Goal: Transaction & Acquisition: Purchase product/service

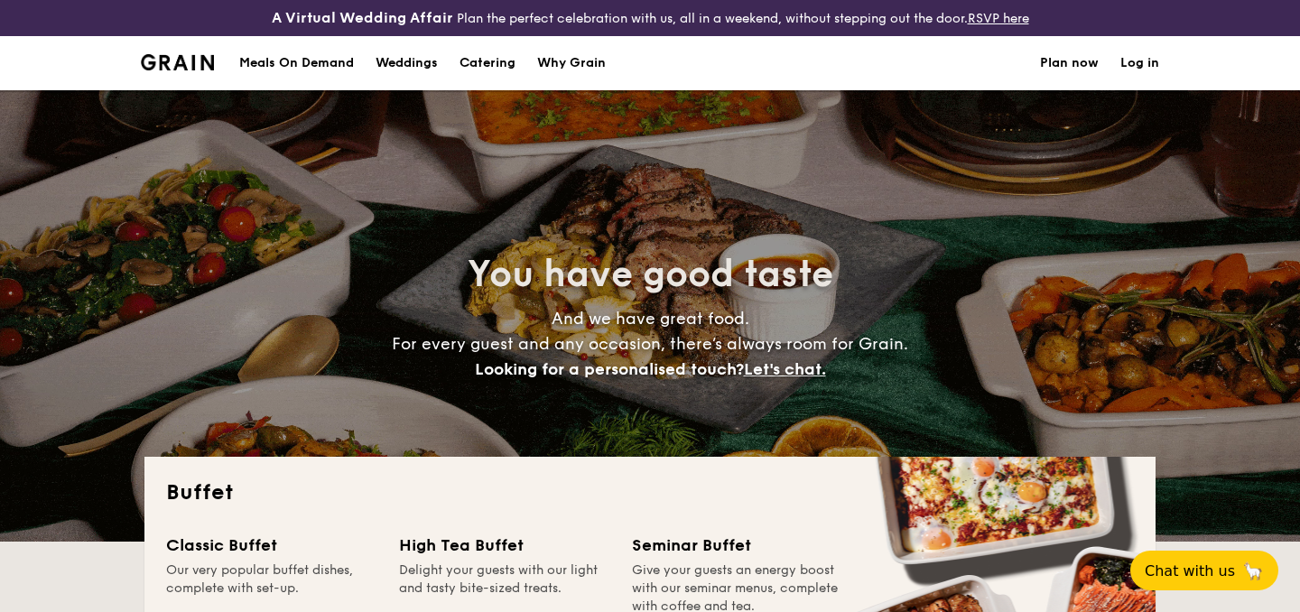
select select
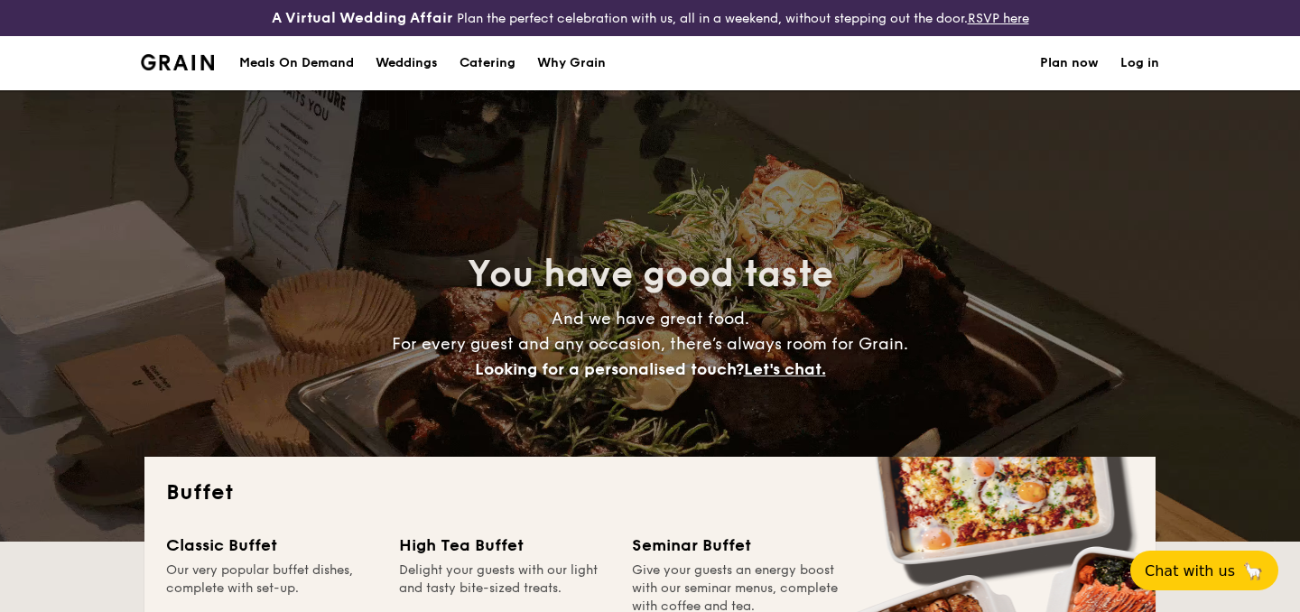
click at [186, 65] on img at bounding box center [177, 62] width 73 height 16
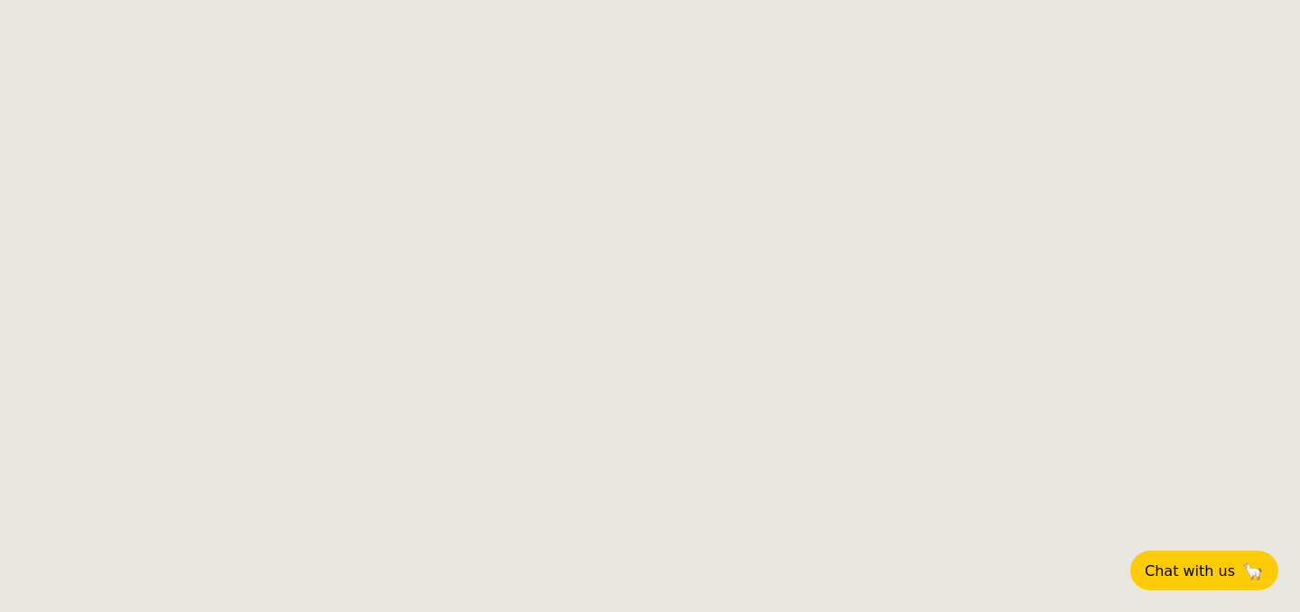
select select
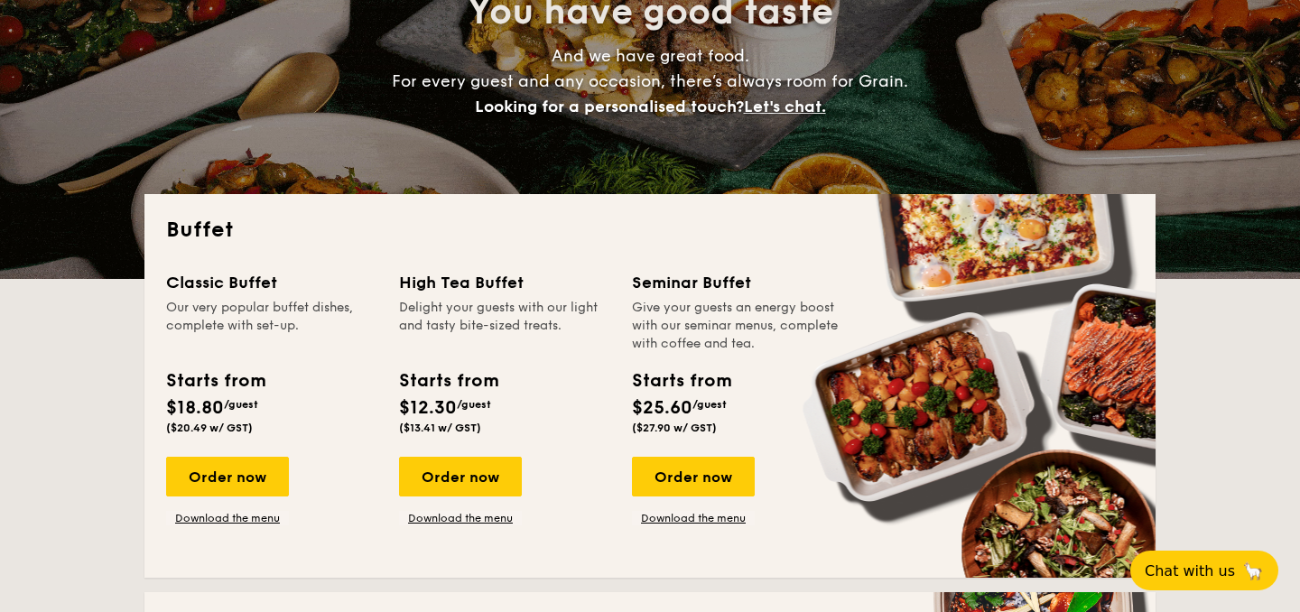
scroll to position [262, 0]
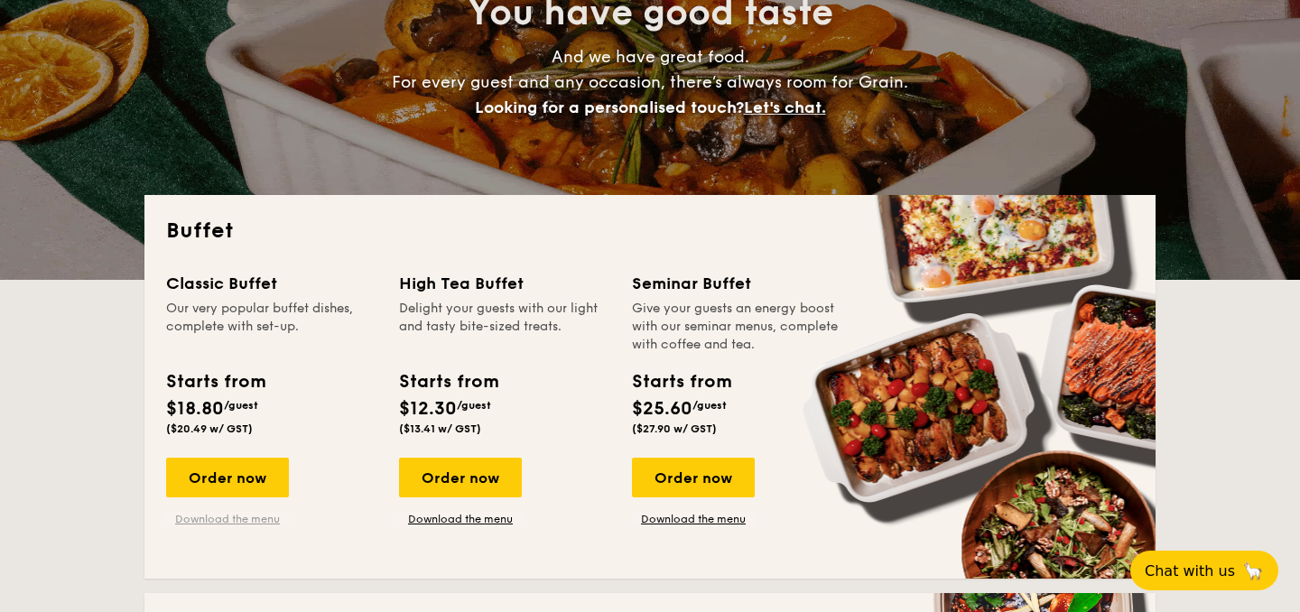
click at [215, 523] on link "Download the menu" at bounding box center [227, 519] width 123 height 14
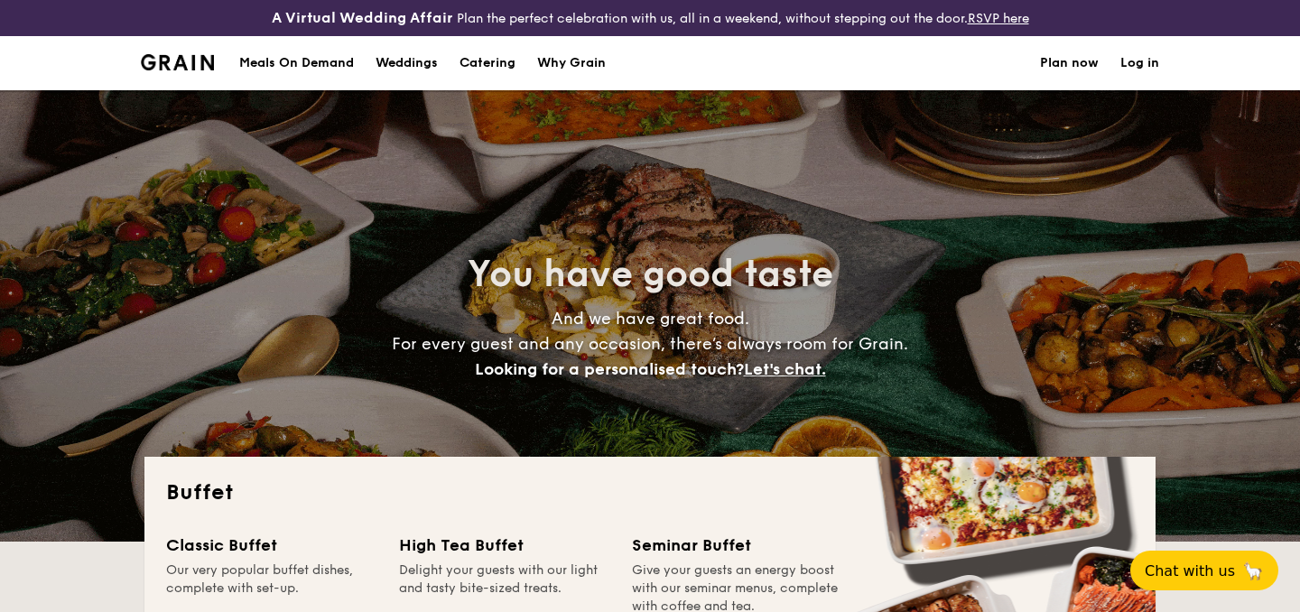
select select
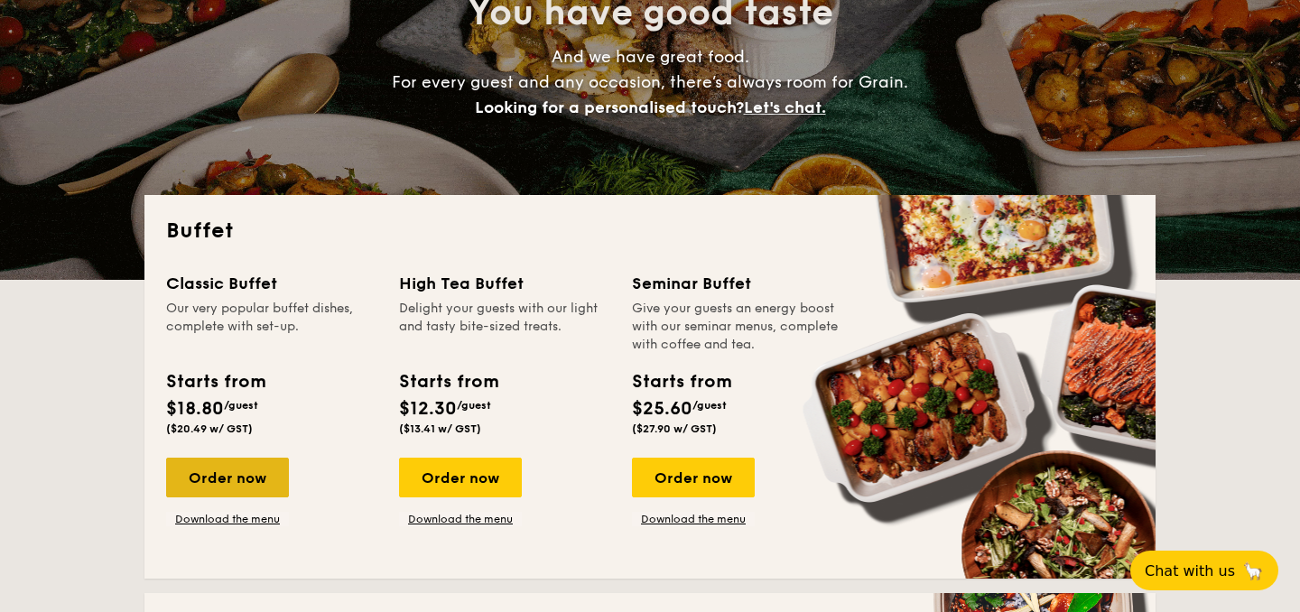
click at [235, 484] on div "Order now" at bounding box center [227, 478] width 123 height 40
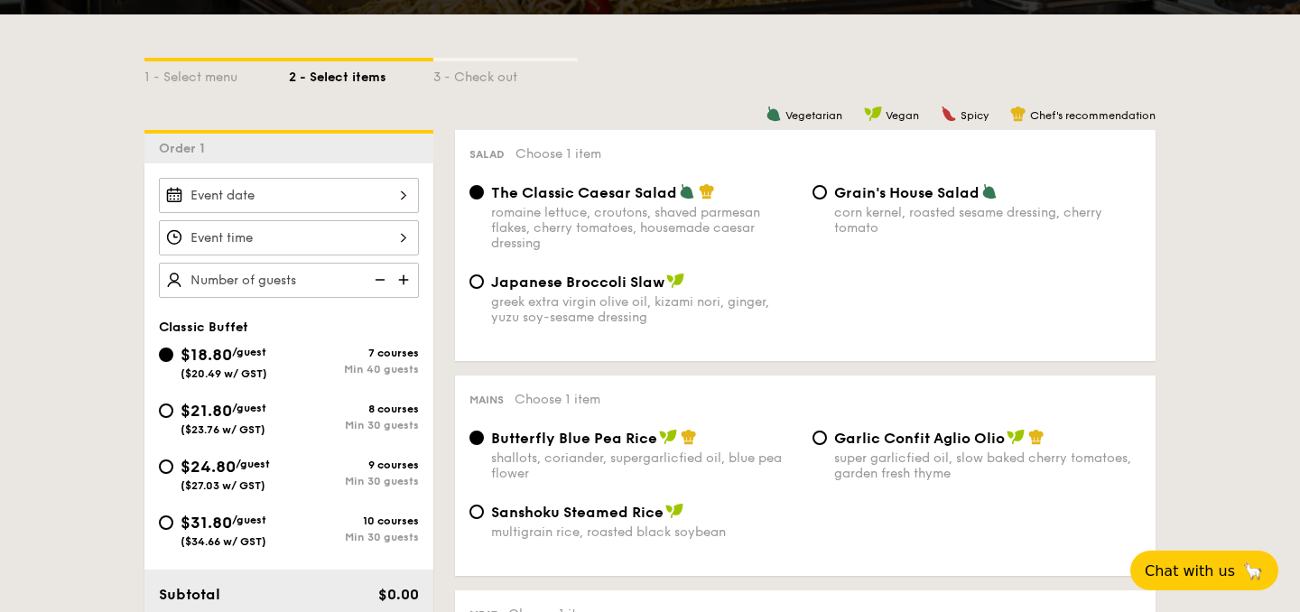
scroll to position [457, 0]
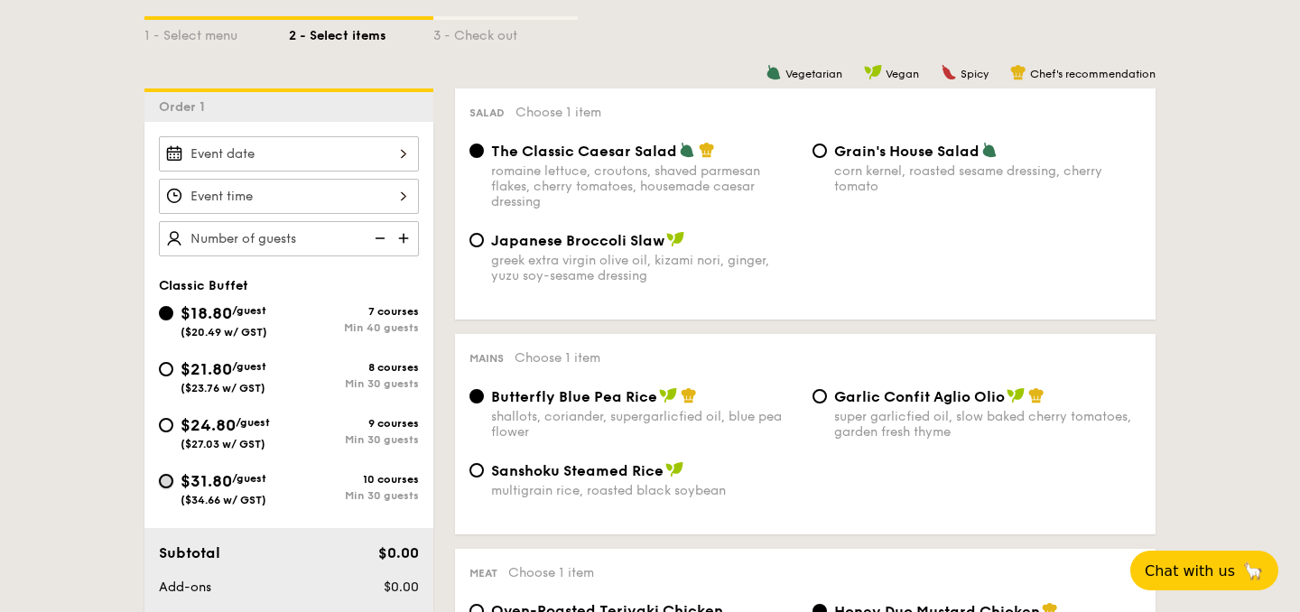
click at [169, 479] on input "$31.80 /guest ($34.66 w/ GST) 10 courses Min 30 guests" at bounding box center [166, 481] width 14 height 14
radio input "true"
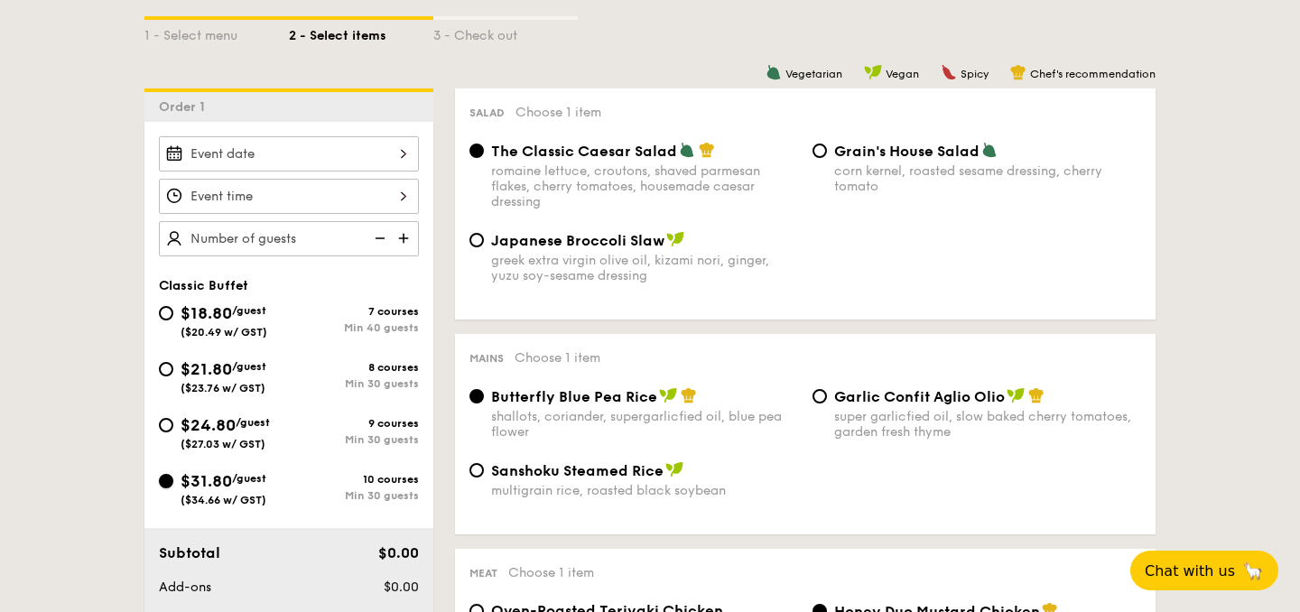
radio input "true"
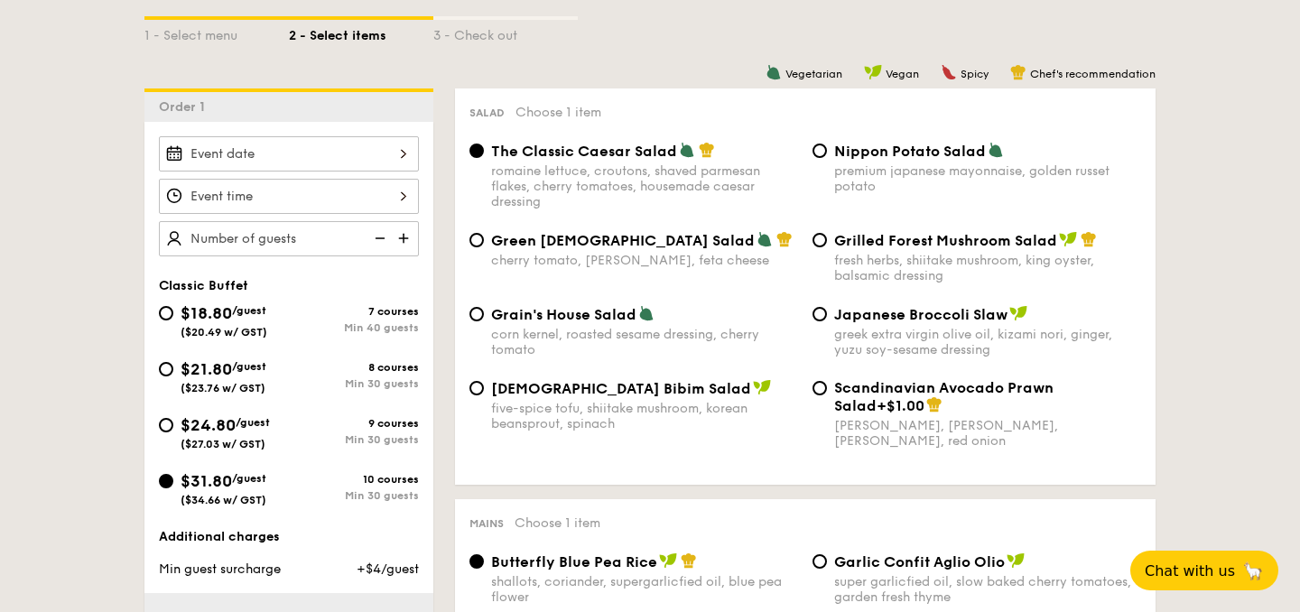
click at [399, 235] on img at bounding box center [405, 238] width 27 height 34
click at [403, 239] on img at bounding box center [405, 238] width 27 height 34
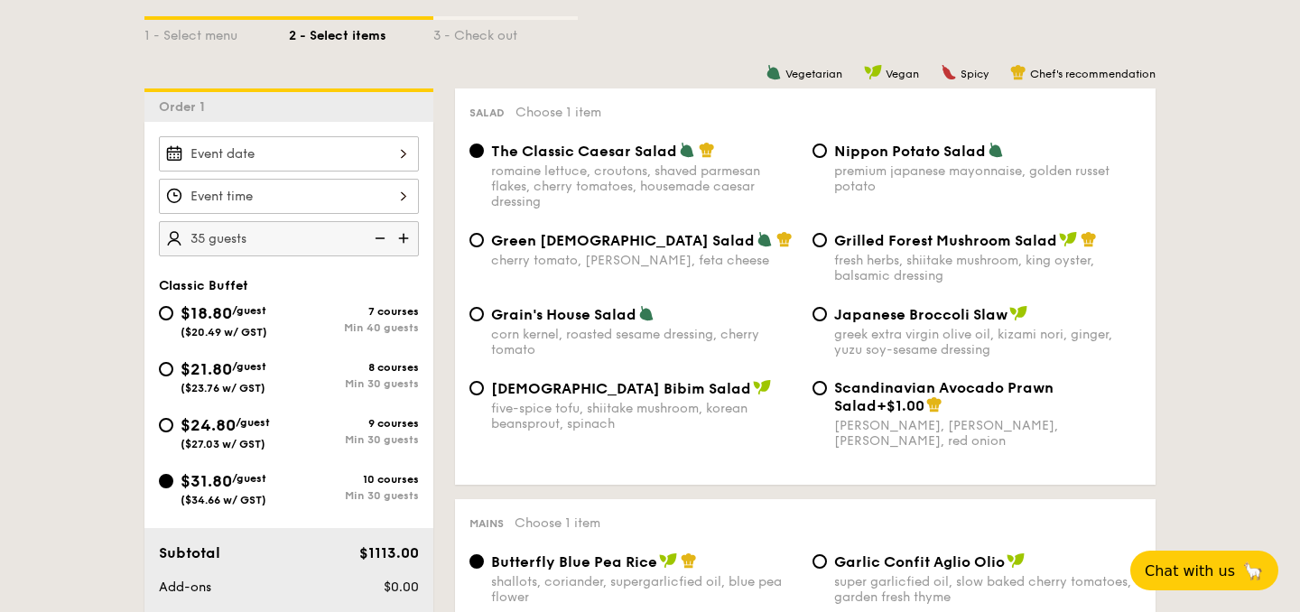
click at [403, 239] on img at bounding box center [405, 238] width 27 height 34
type input "40 guests"
